Goal: Navigation & Orientation: Find specific page/section

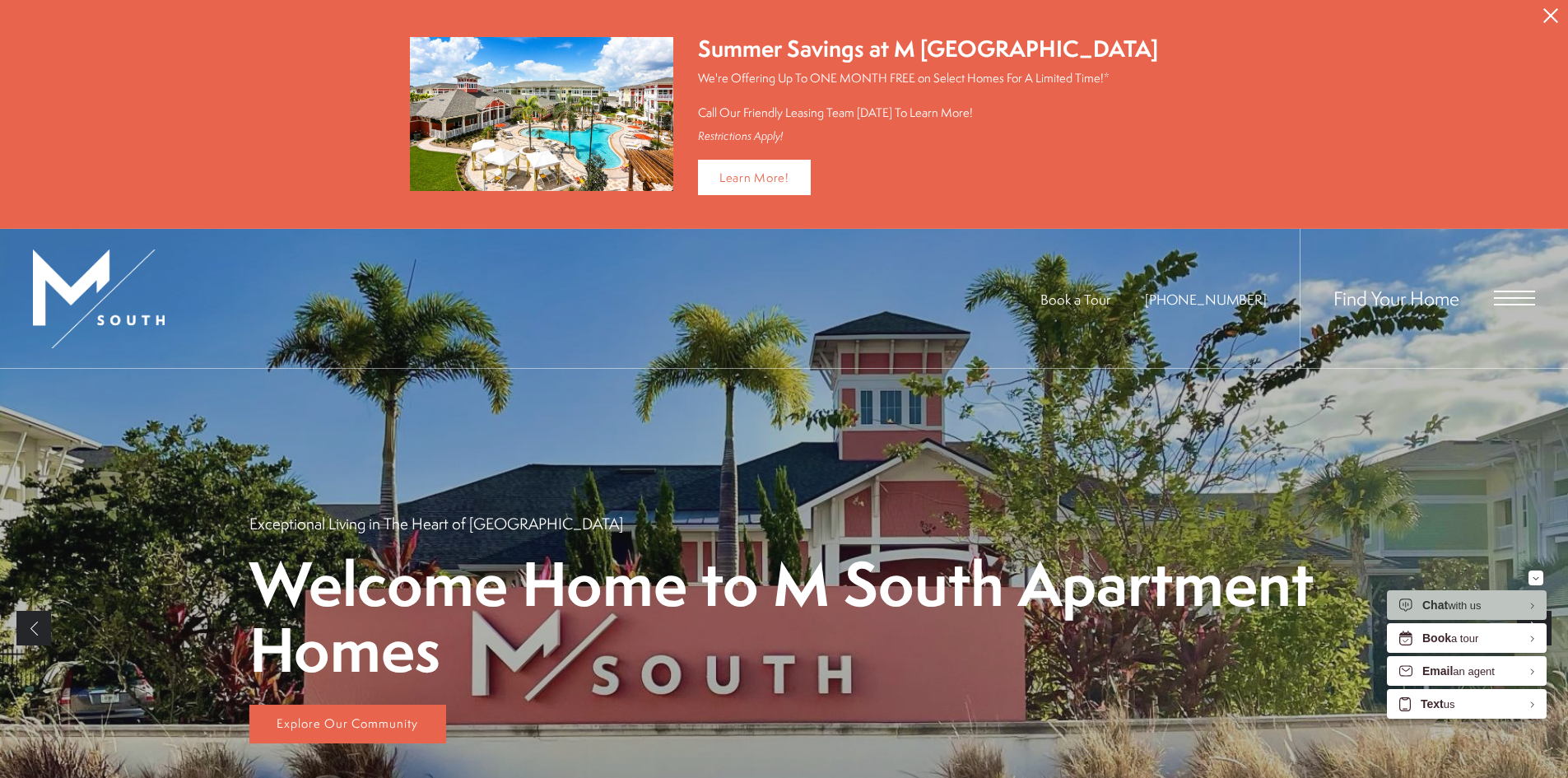
click at [1483, 296] on div "Find Your Home" at bounding box center [1417, 298] width 236 height 139
click at [1500, 293] on span "Open Menu" at bounding box center [1513, 298] width 41 height 15
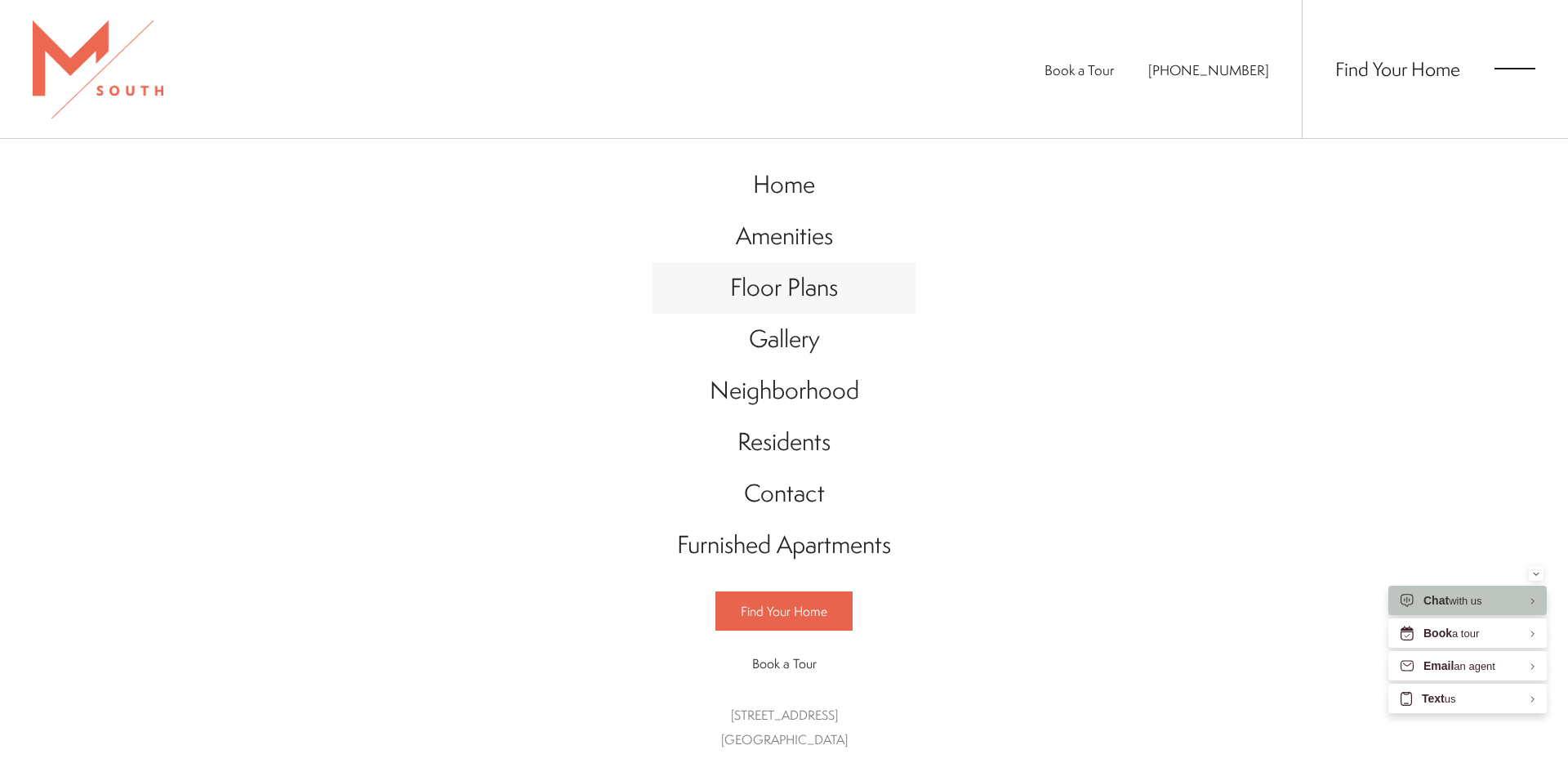
click at [788, 287] on span "Floor Plans" at bounding box center [784, 287] width 107 height 33
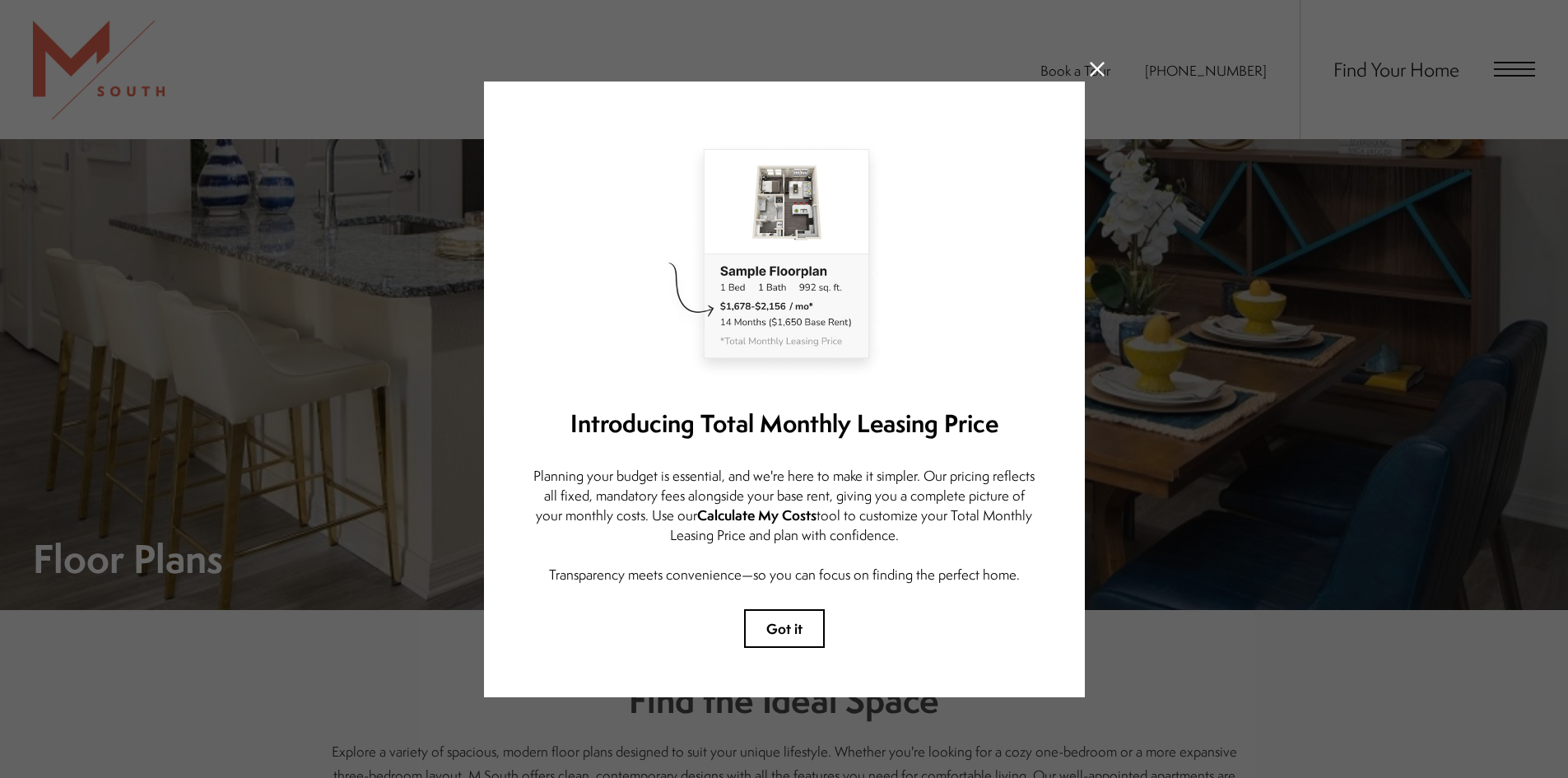
scroll to position [494, 0]
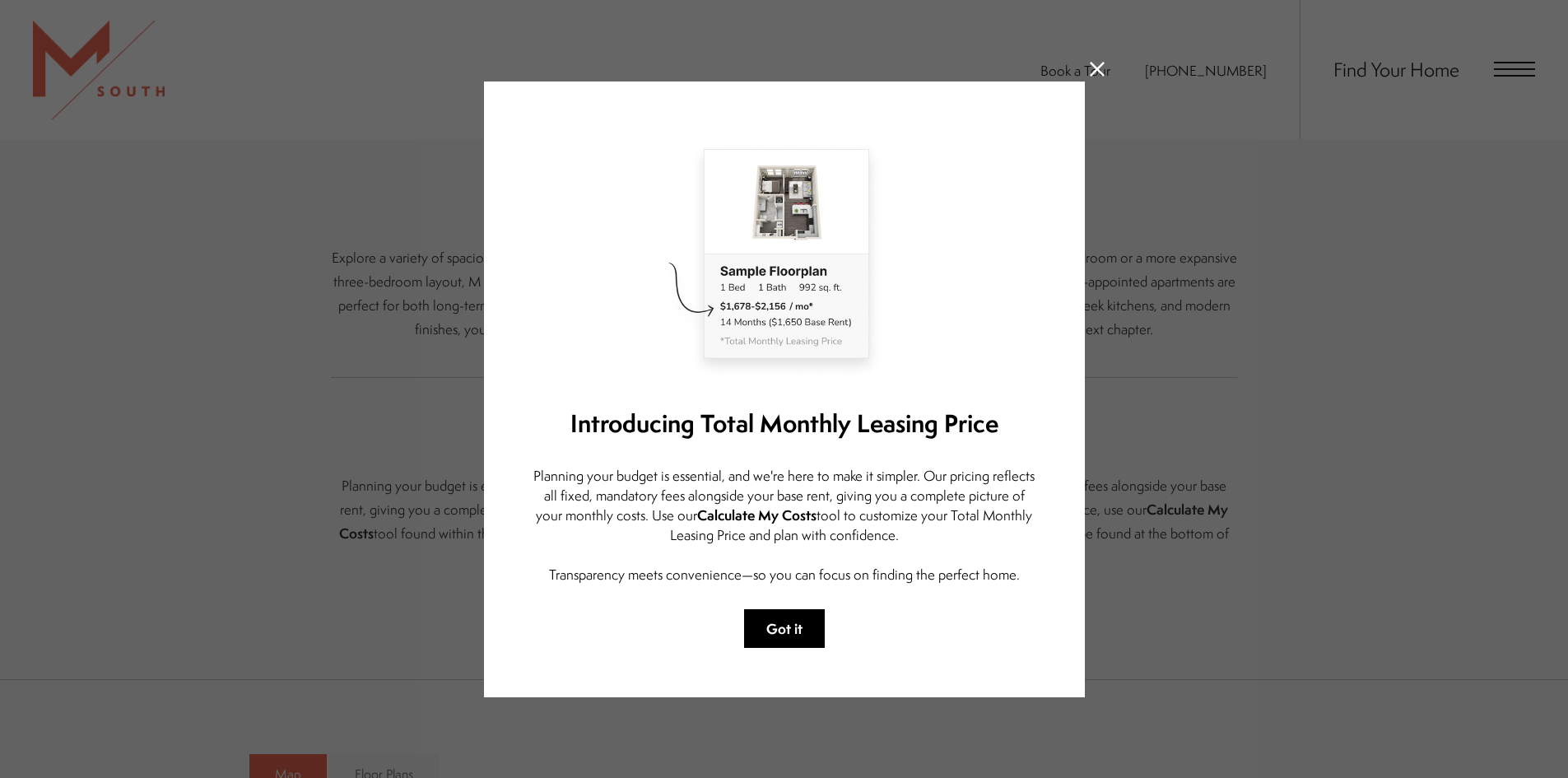
click at [789, 625] on button "Got it" at bounding box center [784, 629] width 81 height 39
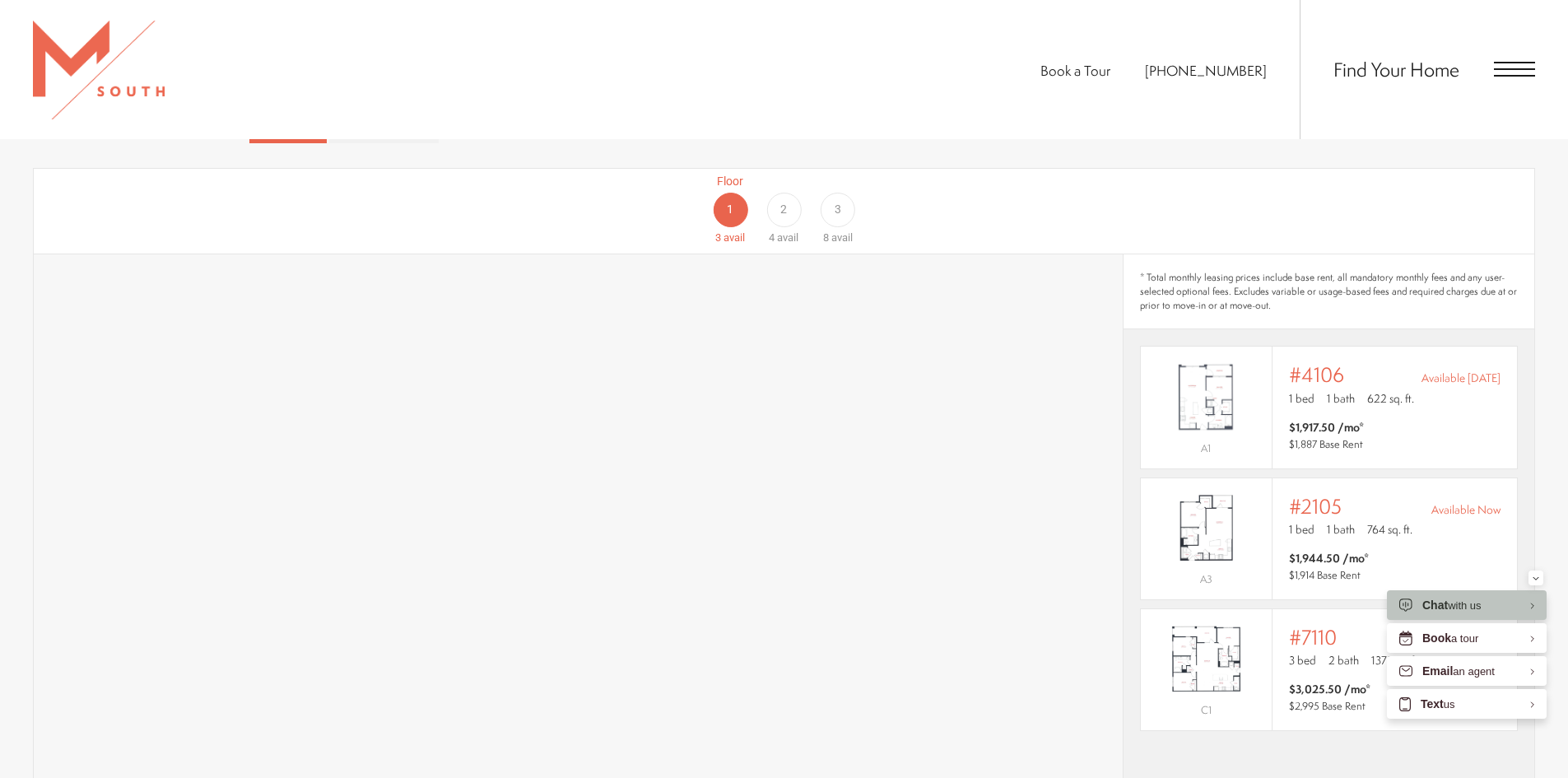
scroll to position [1145, 0]
click at [831, 194] on div "3" at bounding box center [838, 211] width 35 height 35
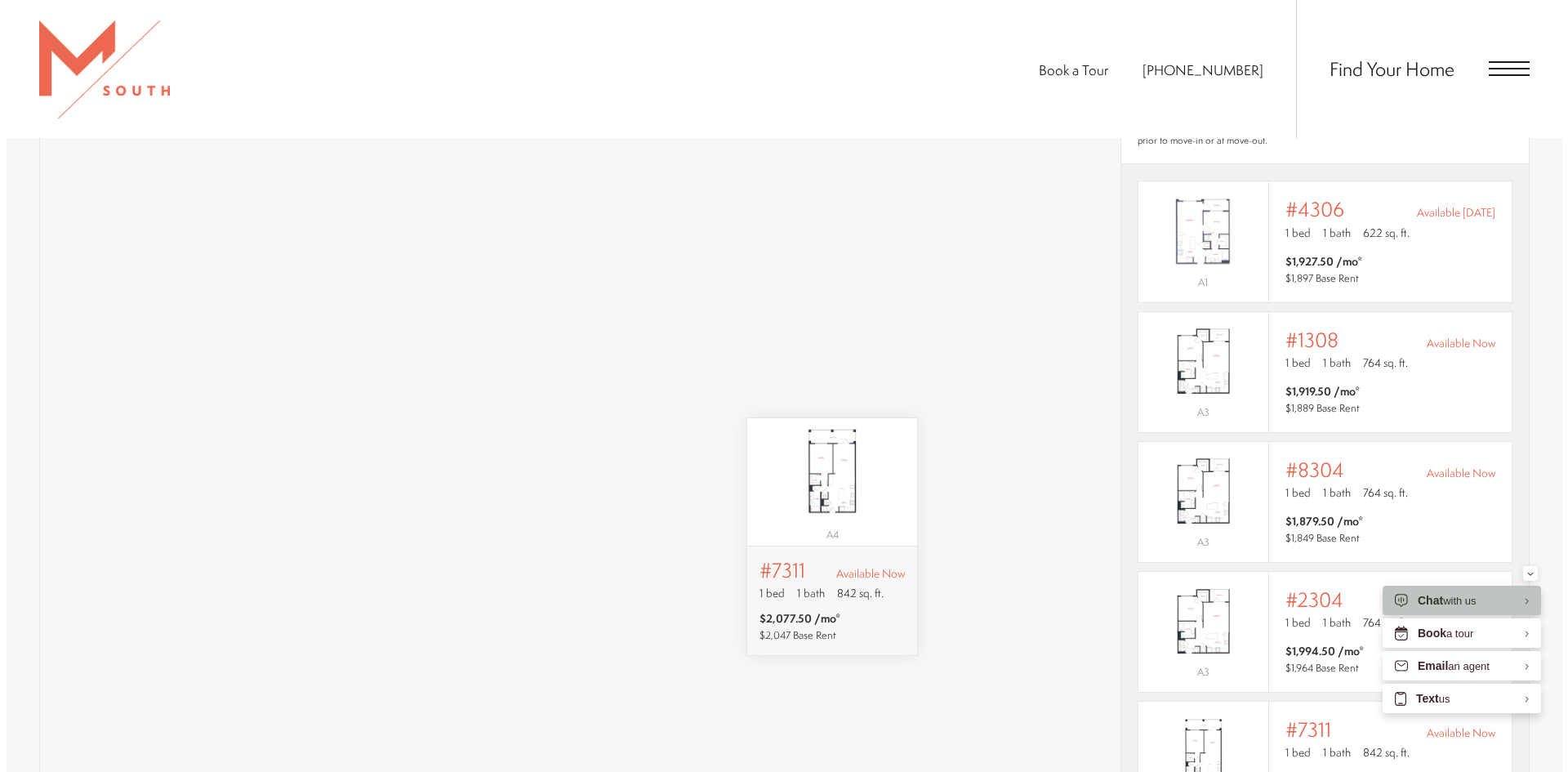
scroll to position [0, 0]
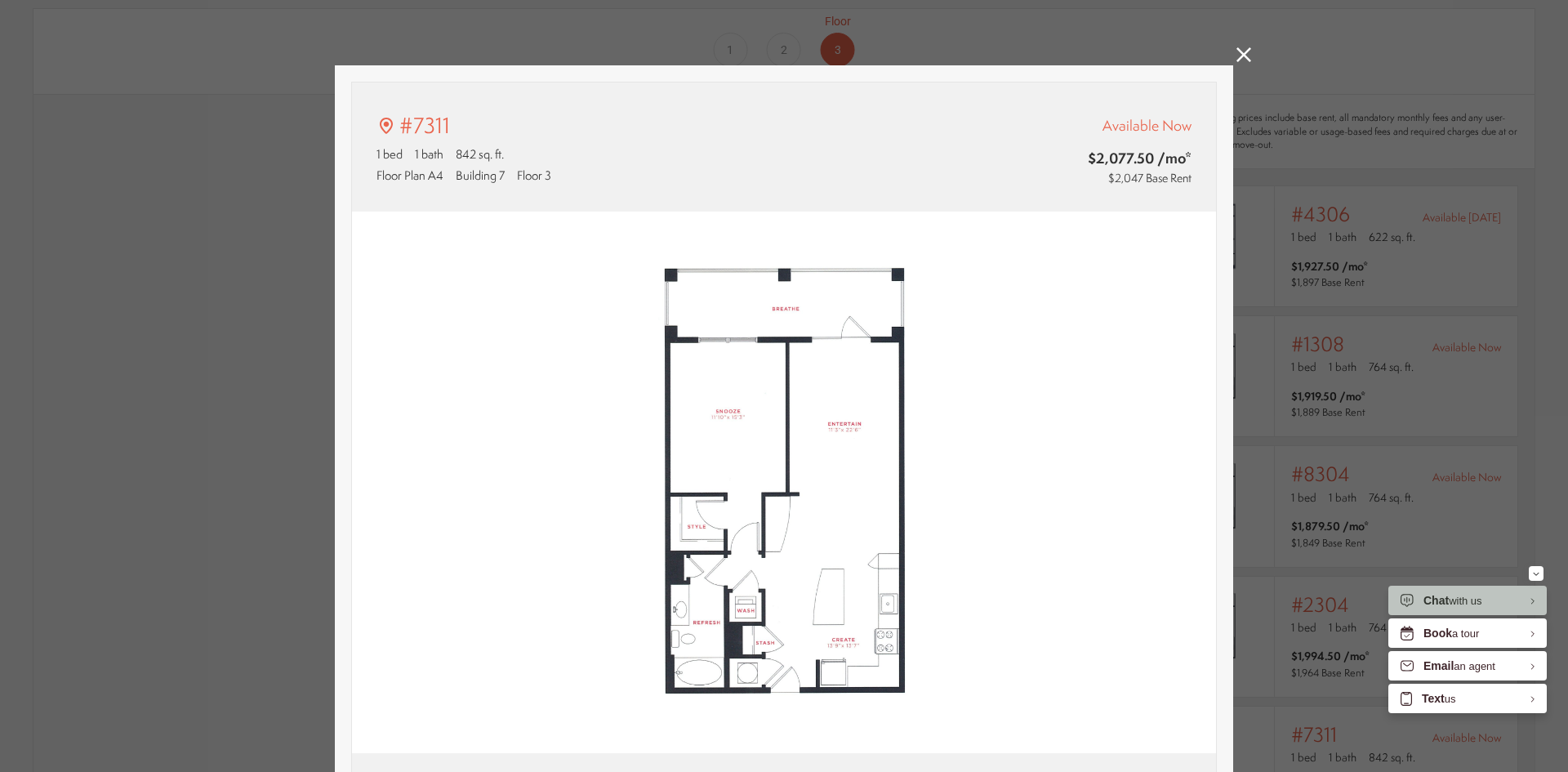
type input "**********"
click at [847, 415] on img at bounding box center [784, 482] width 864 height 543
click at [1237, 60] on icon at bounding box center [1244, 54] width 14 height 14
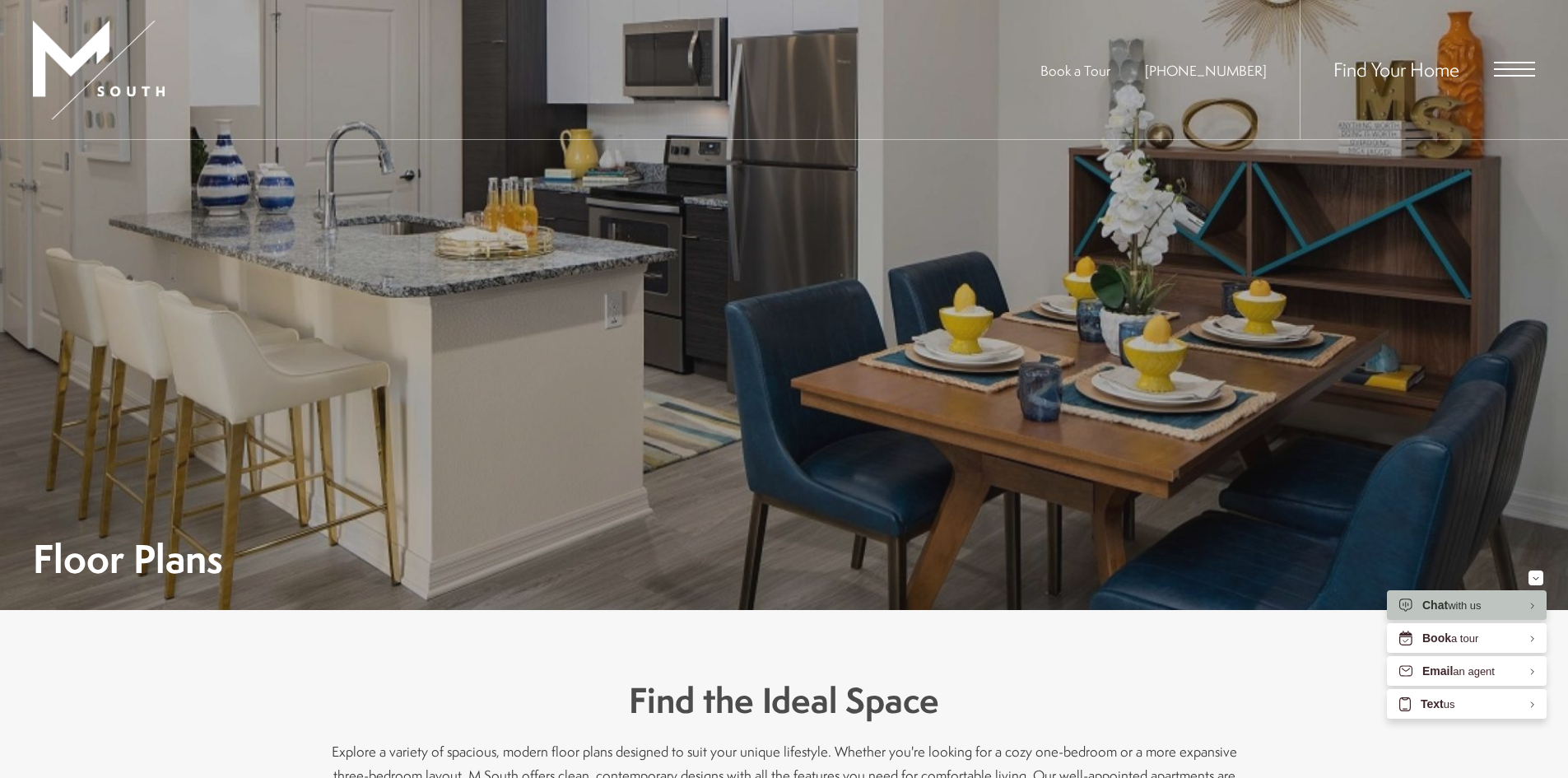
click at [1525, 66] on span "Open Menu" at bounding box center [1513, 69] width 41 height 15
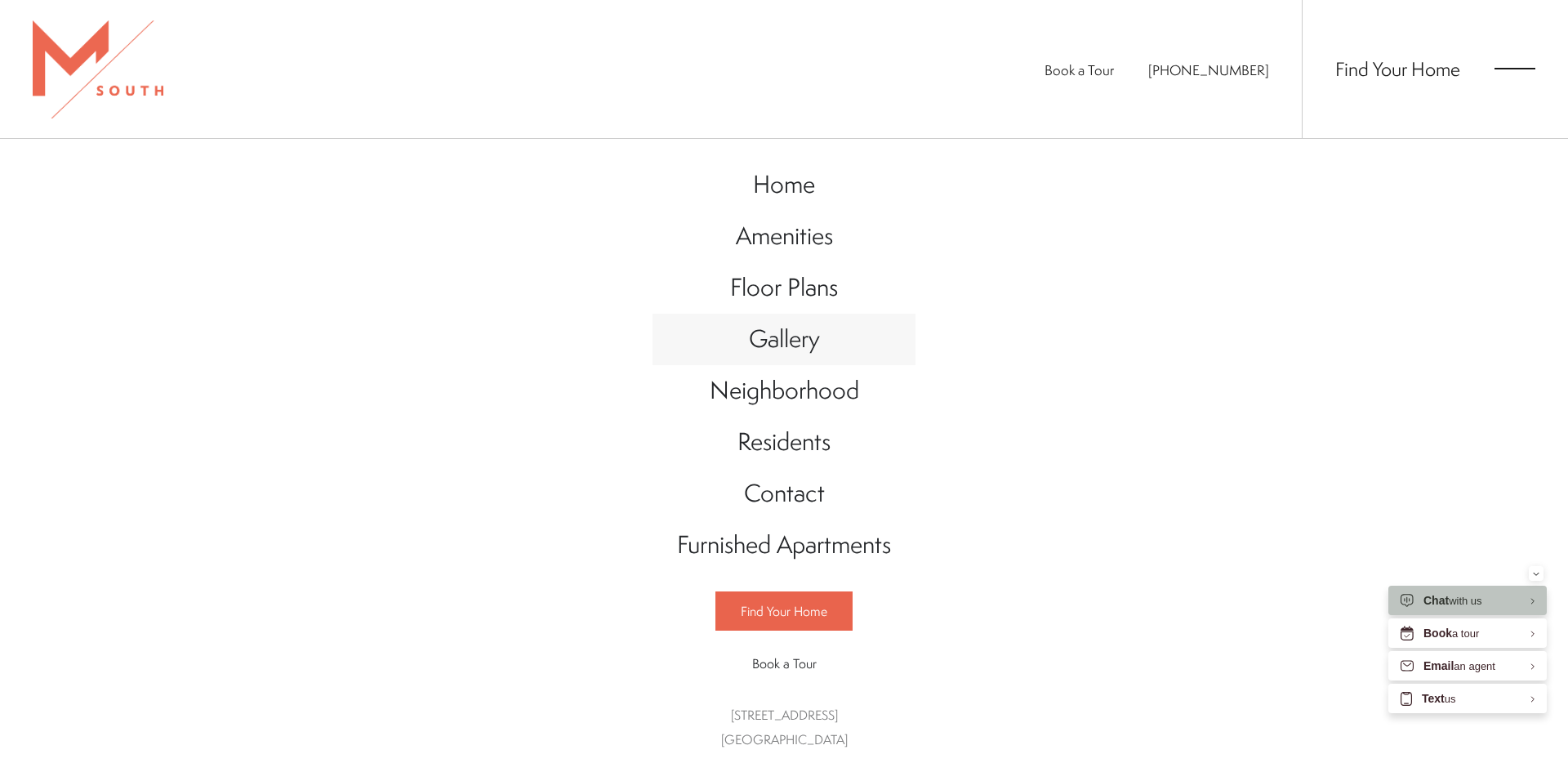
click at [783, 332] on span "Gallery" at bounding box center [784, 339] width 71 height 33
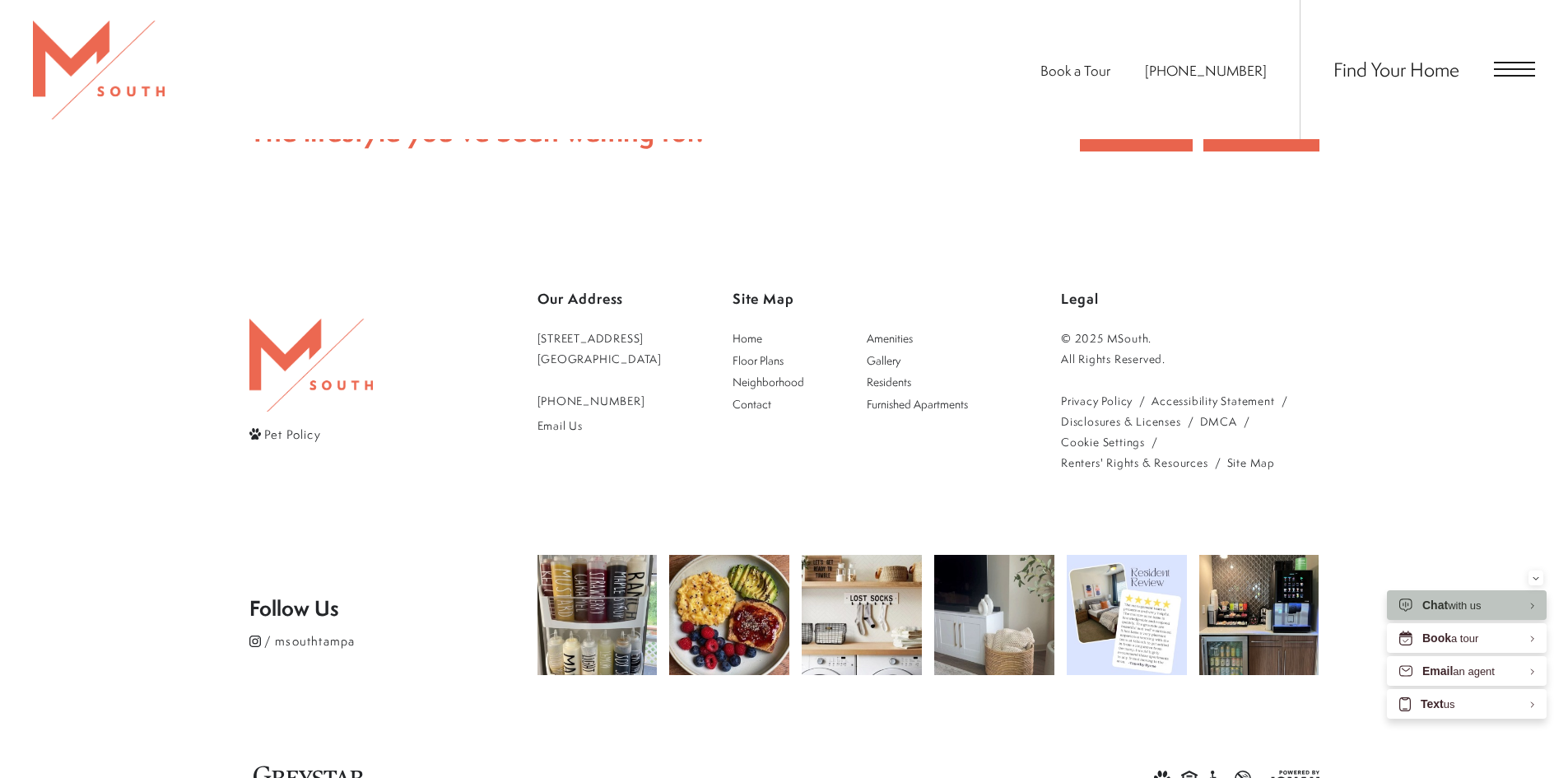
scroll to position [4265, 0]
